Goal: Navigation & Orientation: Find specific page/section

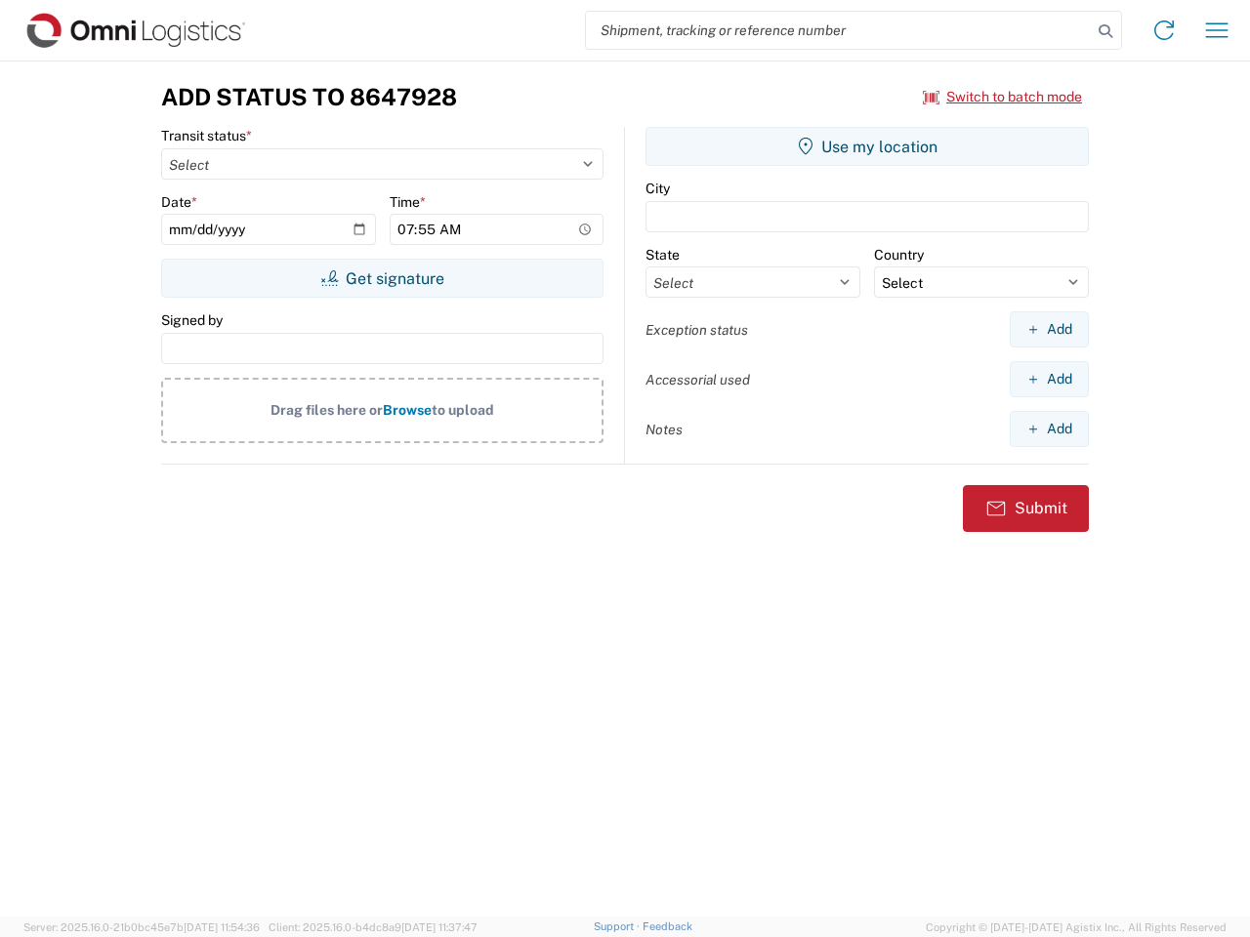
click at [839, 30] on input "search" at bounding box center [839, 30] width 506 height 37
click at [1105, 31] on icon at bounding box center [1105, 31] width 27 height 27
click at [1164, 30] on icon at bounding box center [1163, 30] width 31 height 31
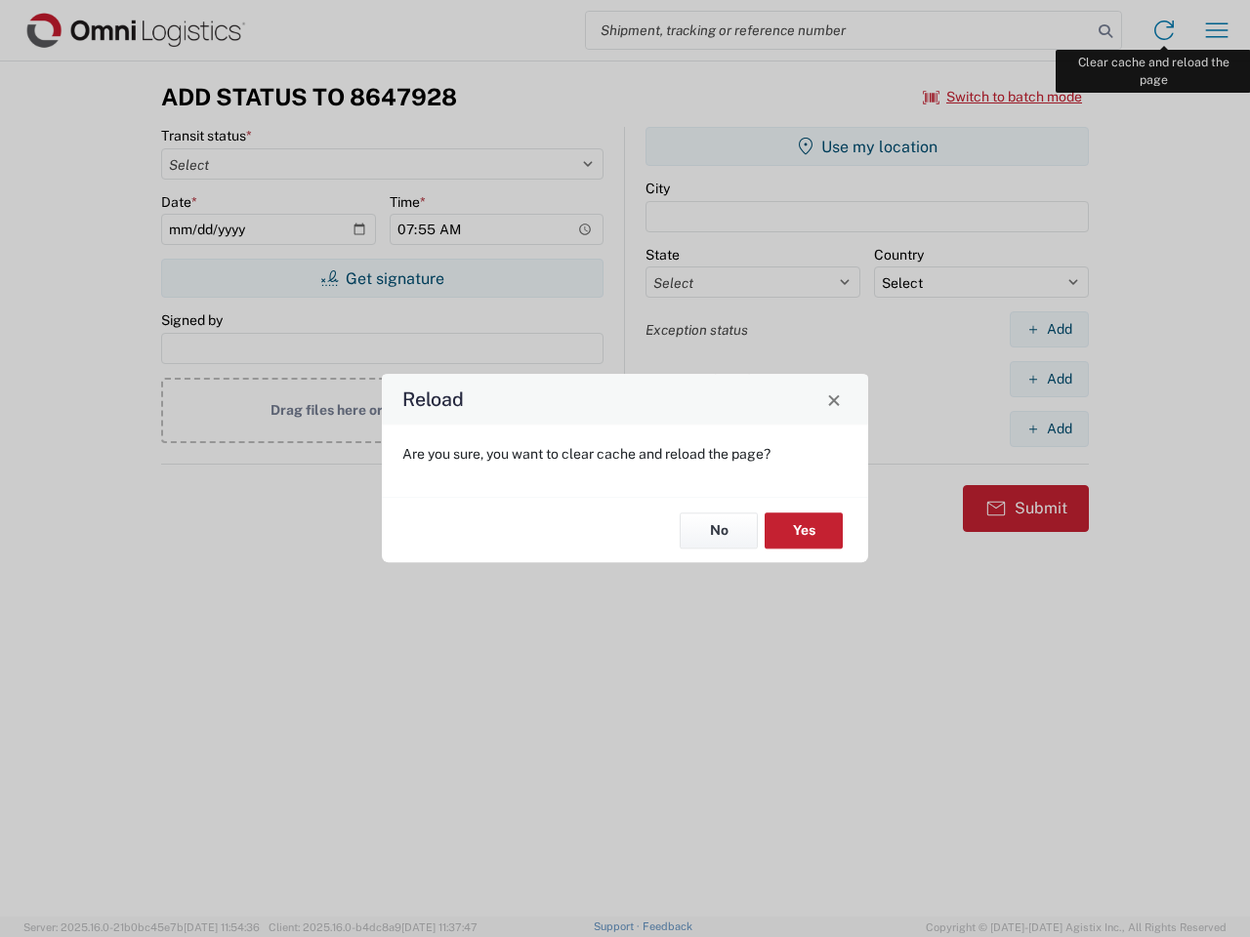
click at [1217, 30] on div "Reload Are you sure, you want to clear cache and reload the page? No Yes" at bounding box center [625, 468] width 1250 height 937
click at [1003, 97] on div "Reload Are you sure, you want to clear cache and reload the page? No Yes" at bounding box center [625, 468] width 1250 height 937
click at [382, 278] on div "Reload Are you sure, you want to clear cache and reload the page? No Yes" at bounding box center [625, 468] width 1250 height 937
click at [867, 146] on div "Reload Are you sure, you want to clear cache and reload the page? No Yes" at bounding box center [625, 468] width 1250 height 937
click at [1049, 329] on div "Reload Are you sure, you want to clear cache and reload the page? No Yes" at bounding box center [625, 468] width 1250 height 937
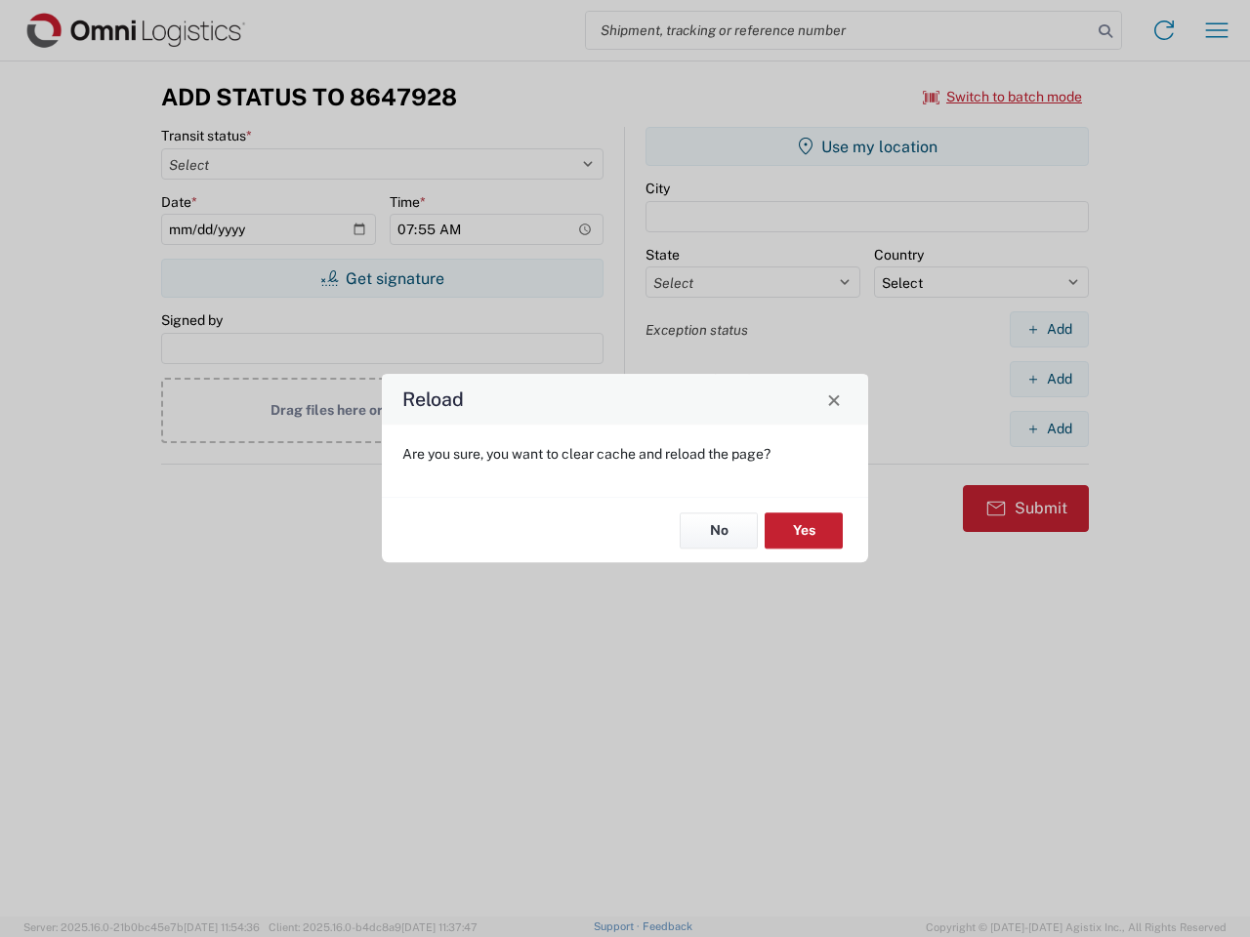
click at [1049, 379] on div "Reload Are you sure, you want to clear cache and reload the page? No Yes" at bounding box center [625, 468] width 1250 height 937
click at [1049, 429] on div "Reload Are you sure, you want to clear cache and reload the page? No Yes" at bounding box center [625, 468] width 1250 height 937
